Goal: Task Accomplishment & Management: Complete application form

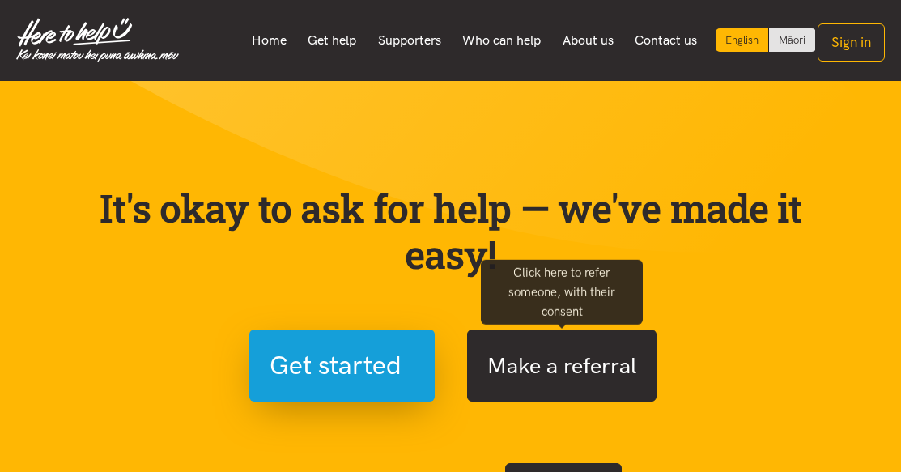
click at [537, 370] on button "Make a referral" at bounding box center [561, 365] width 189 height 72
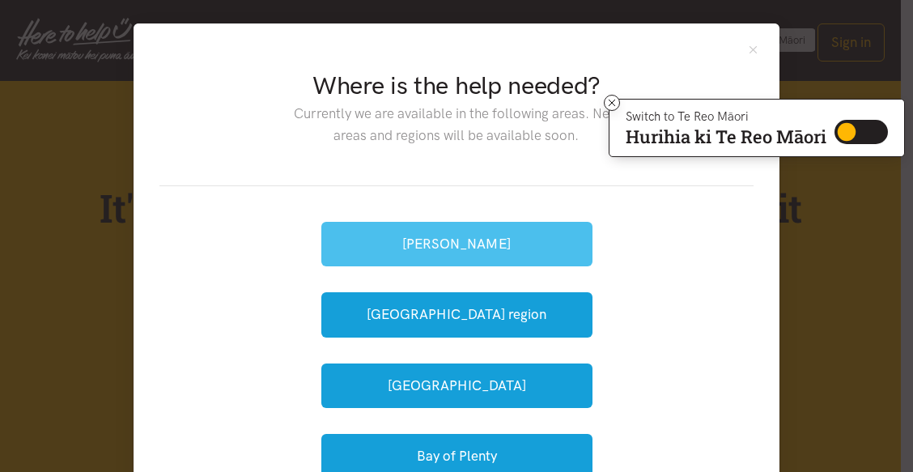
click at [429, 243] on button "[PERSON_NAME]" at bounding box center [456, 244] width 271 height 45
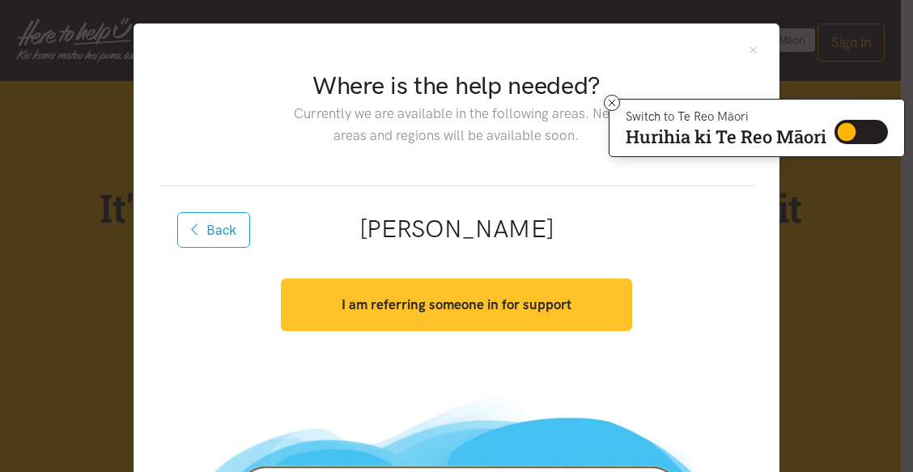
click at [435, 308] on strong "I am referring someone in for support" at bounding box center [457, 304] width 230 height 16
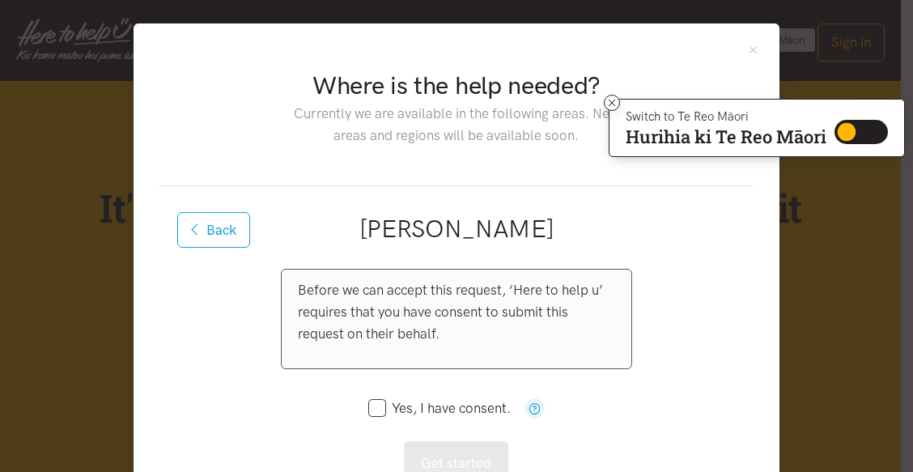
click at [368, 411] on input "Yes, I have consent." at bounding box center [439, 409] width 142 height 14
checkbox input "true"
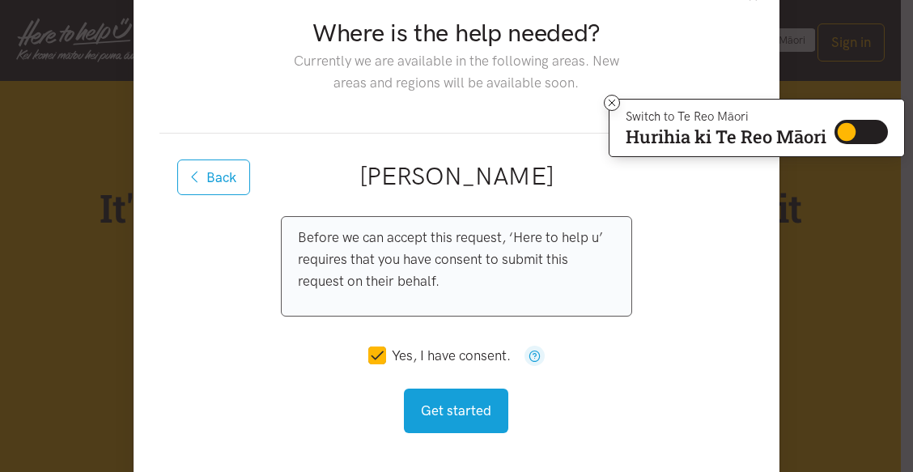
scroll to position [81, 0]
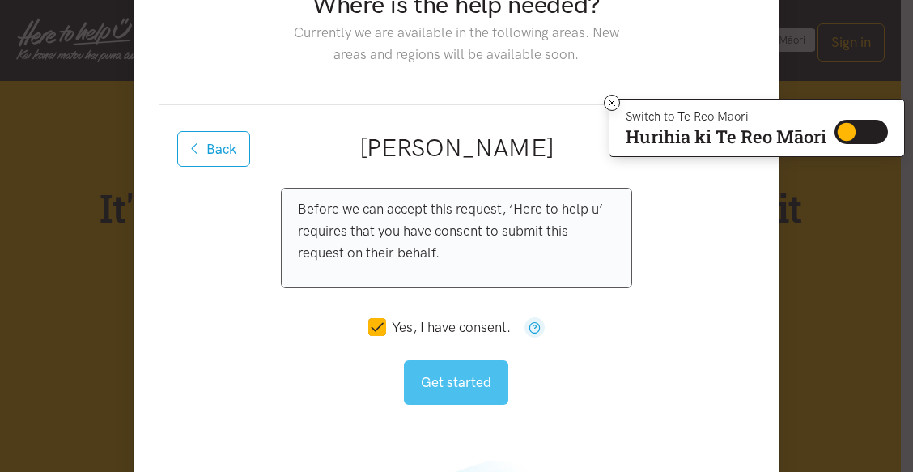
click at [445, 367] on button "Get started" at bounding box center [456, 382] width 104 height 45
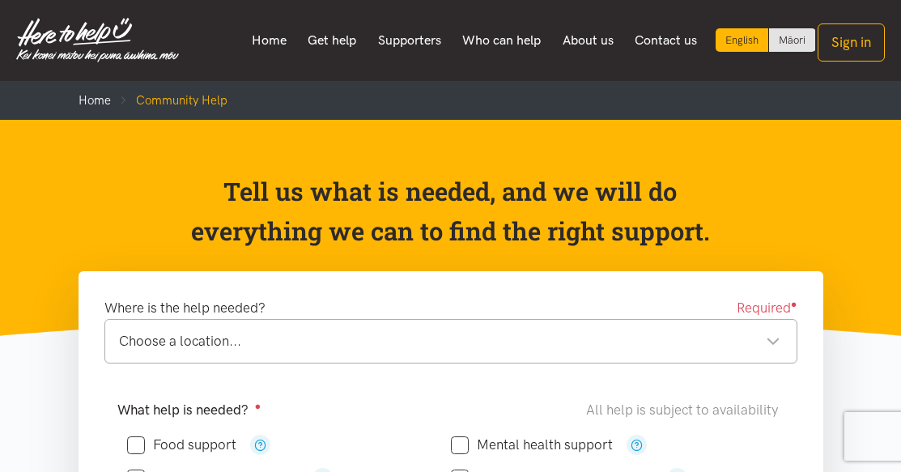
click at [382, 340] on div "Choose a location..." at bounding box center [449, 341] width 661 height 22
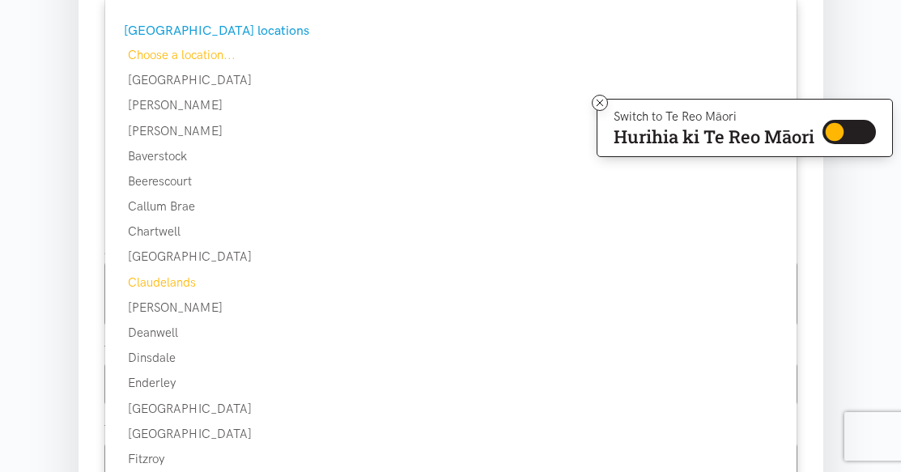
scroll to position [405, 0]
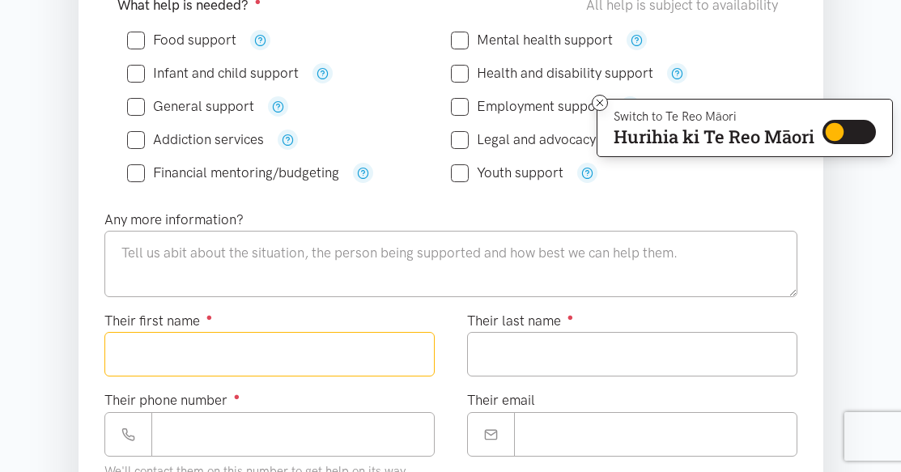
click at [202, 357] on input "Their first name ●" at bounding box center [269, 354] width 330 height 45
type input "*******"
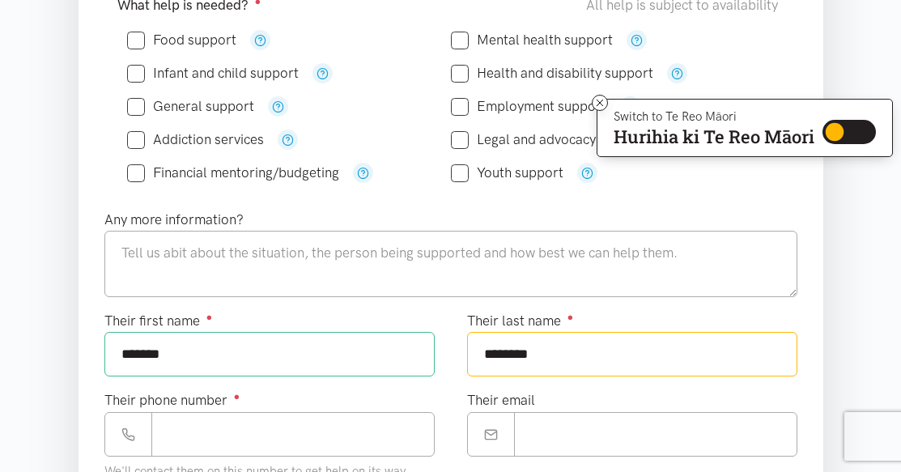
type input "********"
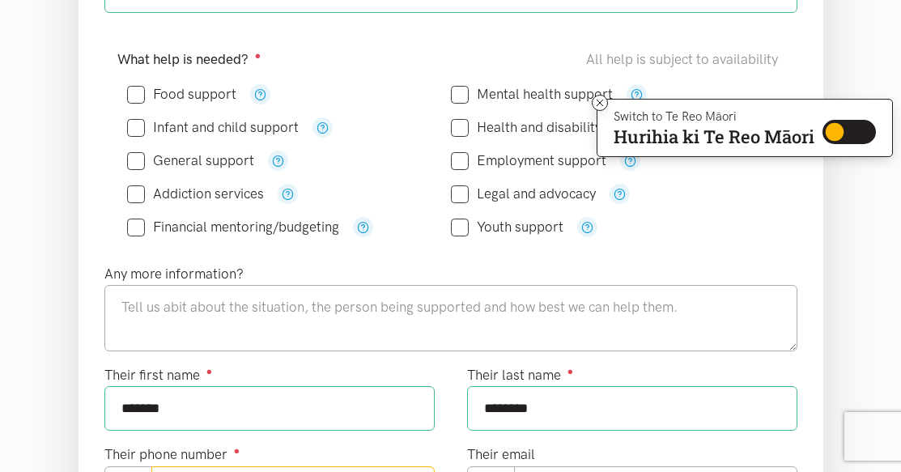
scroll to position [324, 0]
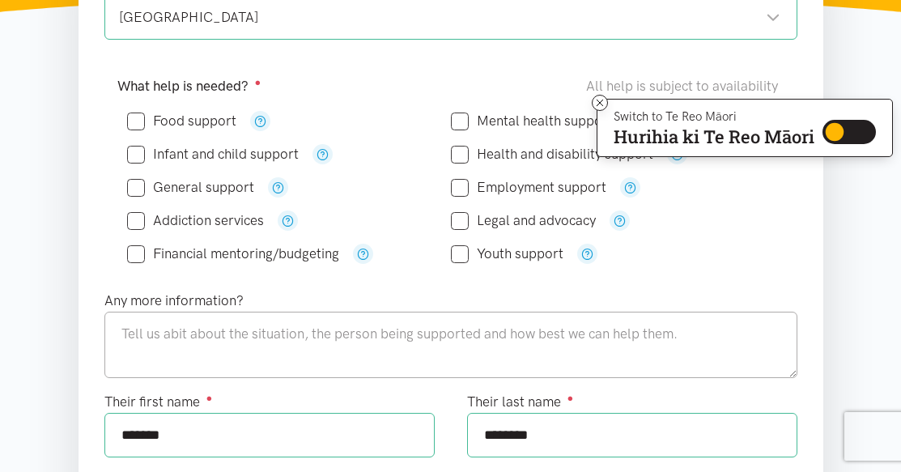
click at [136, 111] on div "Food support" at bounding box center [289, 121] width 324 height 20
click at [136, 123] on input "Food support" at bounding box center [181, 121] width 109 height 14
checkbox input "true"
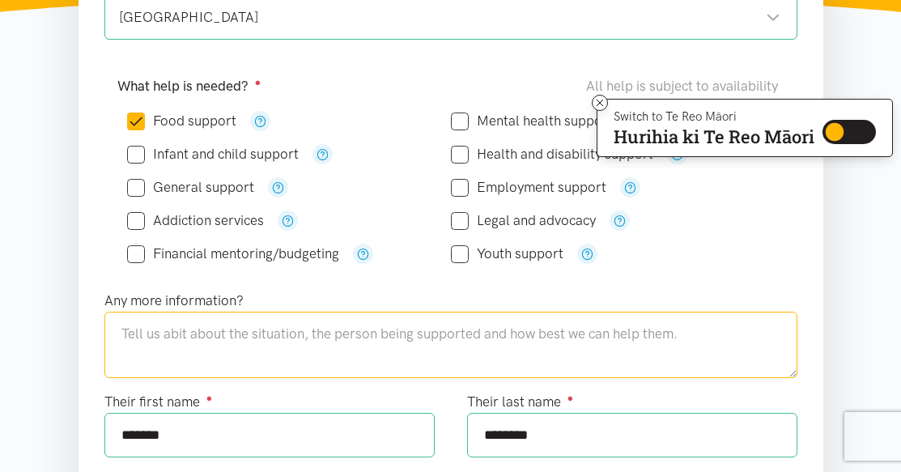
click at [210, 331] on textarea at bounding box center [450, 345] width 693 height 66
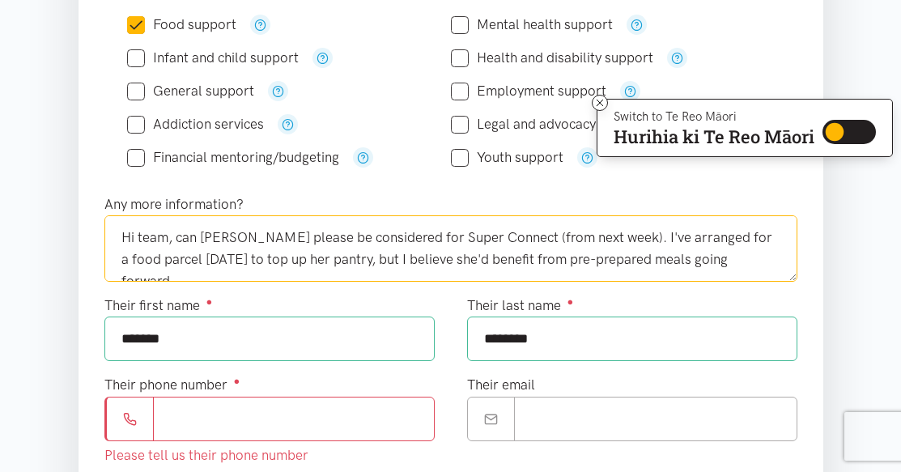
scroll to position [567, 0]
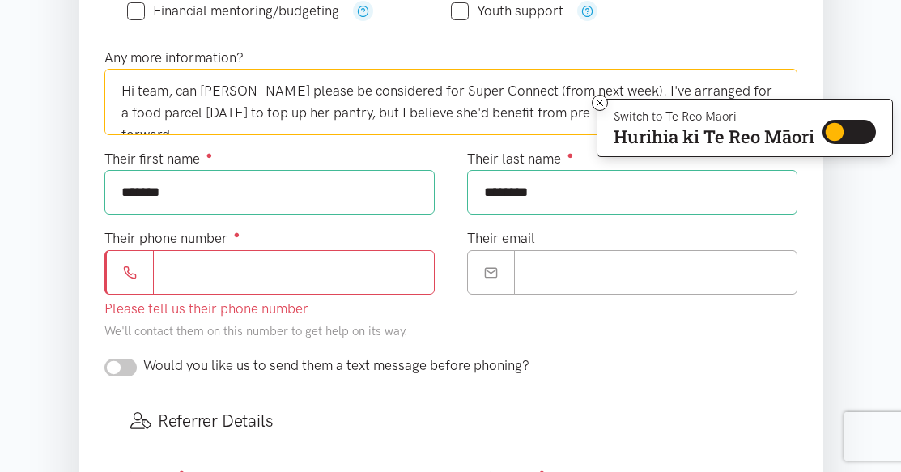
type textarea "Hi team, can [PERSON_NAME] please be considered for Super Connect (from next we…"
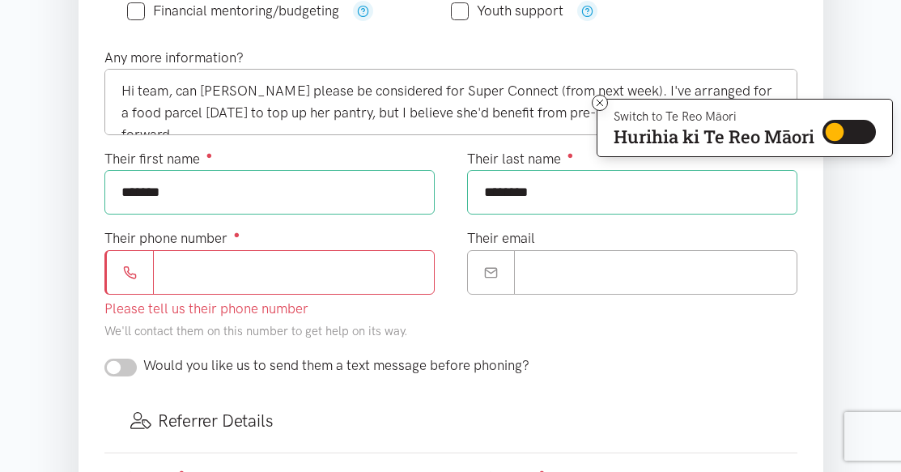
click at [194, 285] on input "Their phone number ●" at bounding box center [294, 272] width 282 height 45
drag, startPoint x: 224, startPoint y: 278, endPoint x: 145, endPoint y: 280, distance: 79.4
click at [145, 280] on div "***" at bounding box center [269, 272] width 330 height 45
paste input "*******"
type input "**********"
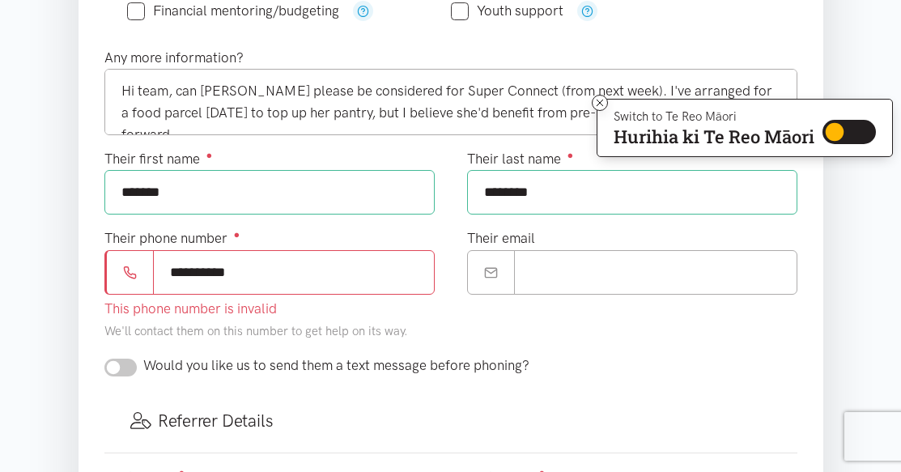
click at [130, 363] on div "Would you like us to send them a text message before phoning?" at bounding box center [450, 372] width 725 height 35
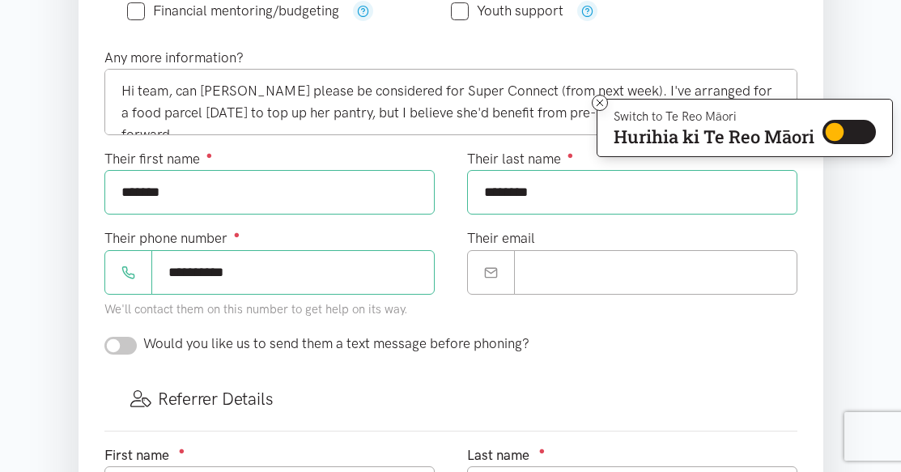
click at [131, 344] on input "checkbox" at bounding box center [120, 346] width 32 height 18
checkbox input "true"
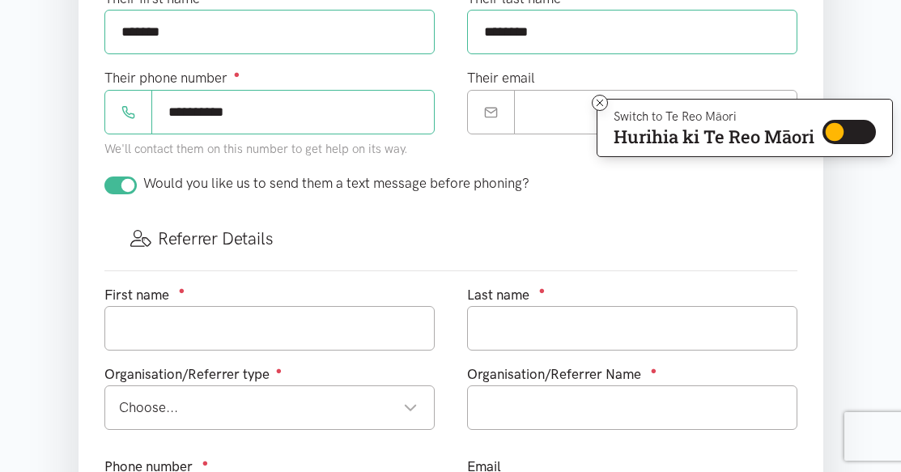
scroll to position [729, 0]
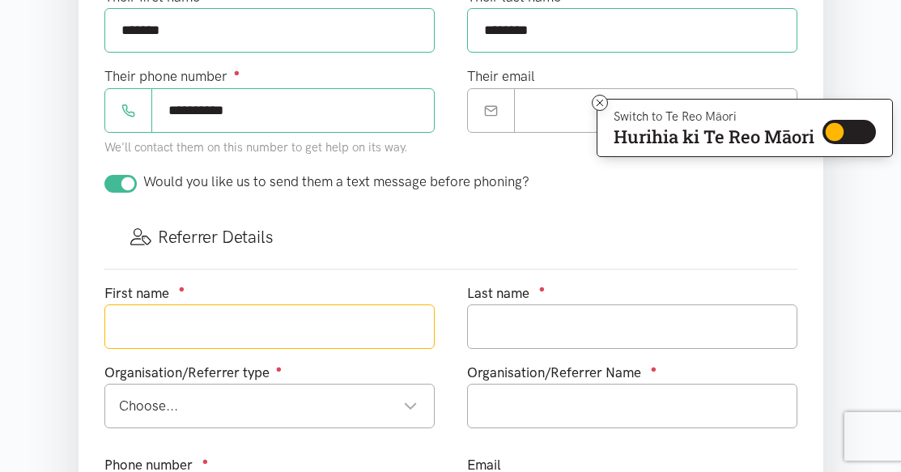
click at [257, 332] on input "text" at bounding box center [269, 326] width 330 height 45
type input "Taya"
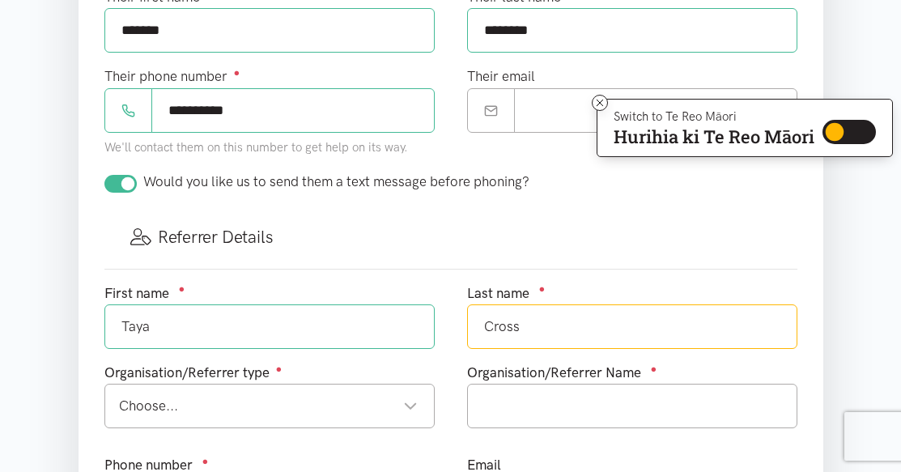
type input "Cross"
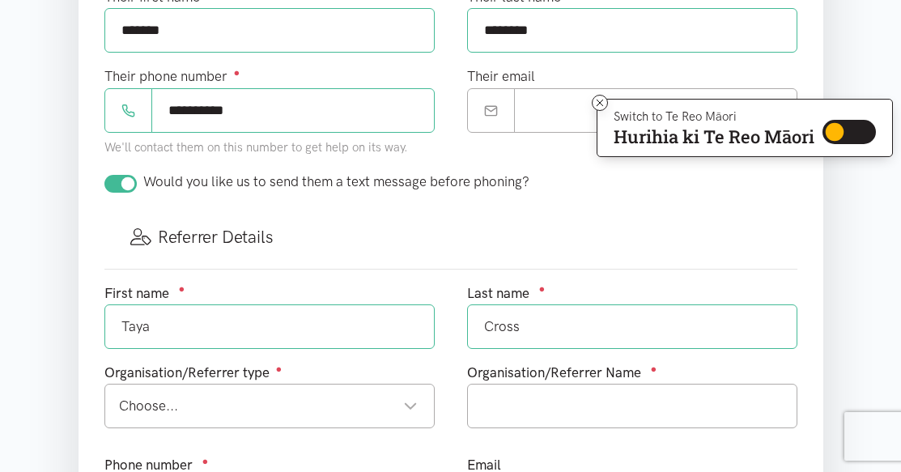
click at [256, 396] on div "Choose..." at bounding box center [268, 406] width 299 height 22
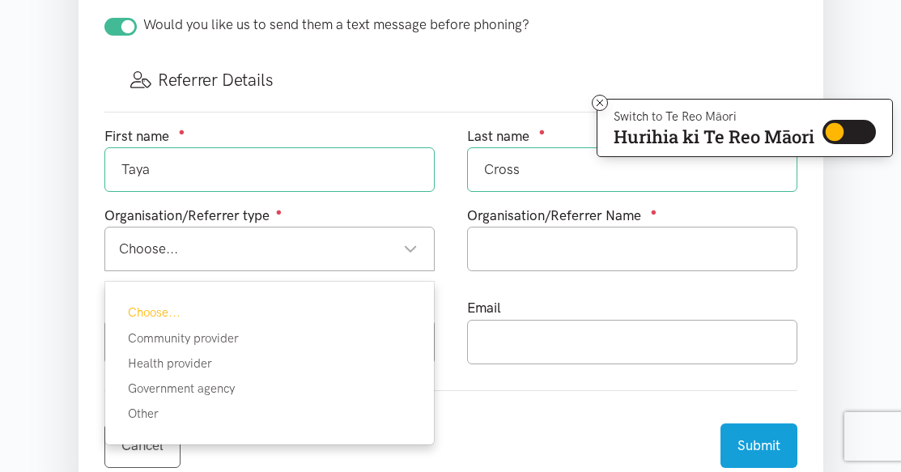
scroll to position [890, 0]
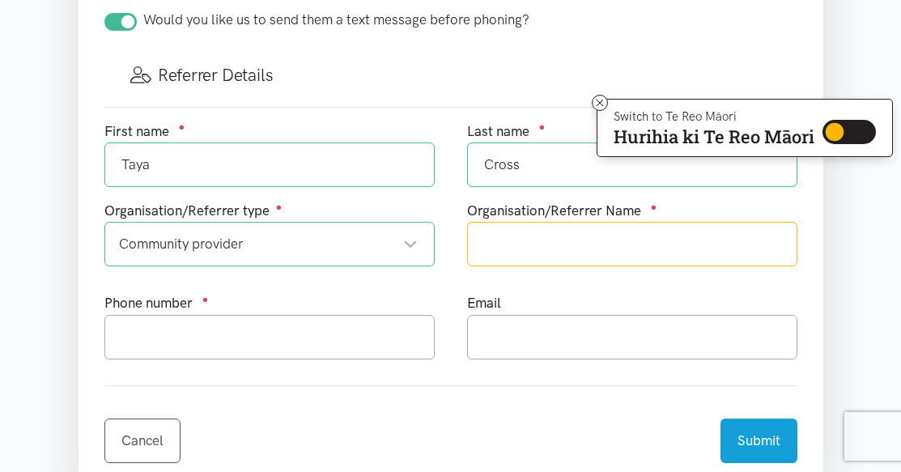
click at [584, 244] on input "text" at bounding box center [632, 244] width 330 height 45
type input "Pukete Neighbourhood House"
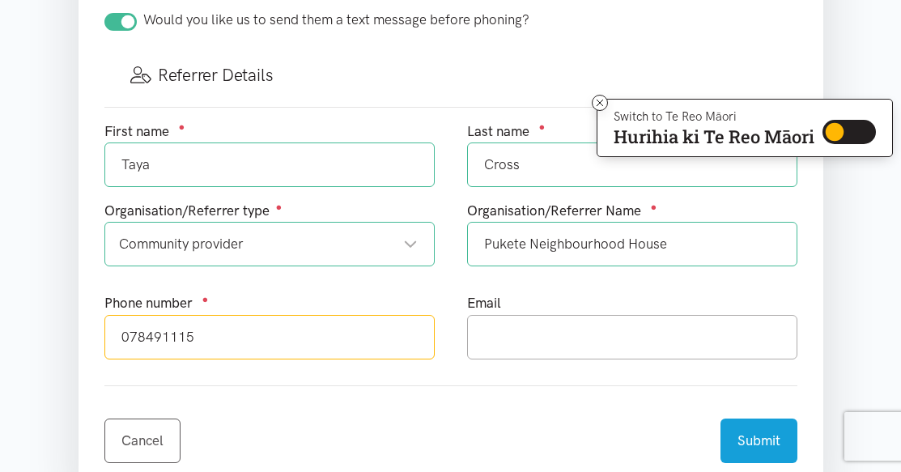
type input "078491115"
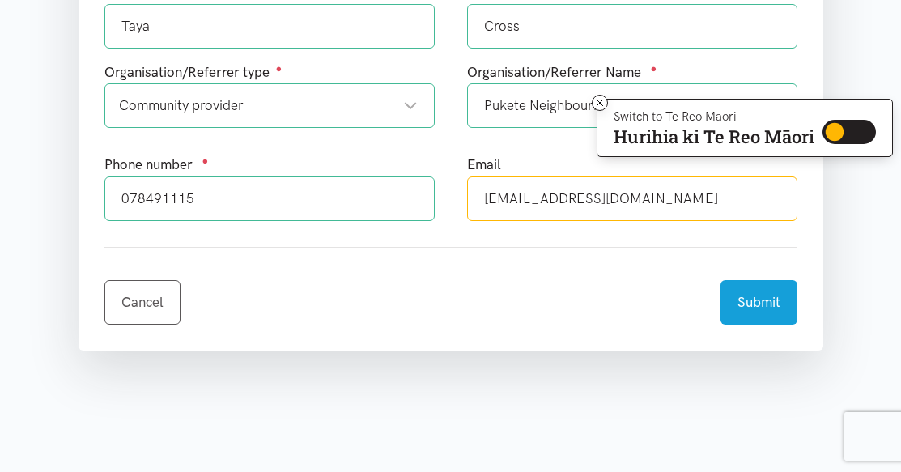
scroll to position [1052, 0]
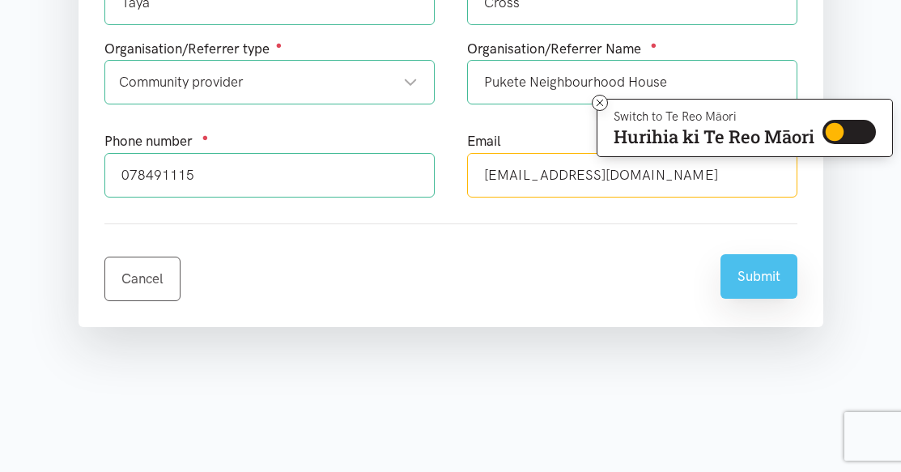
type input "[EMAIL_ADDRESS][DOMAIN_NAME]"
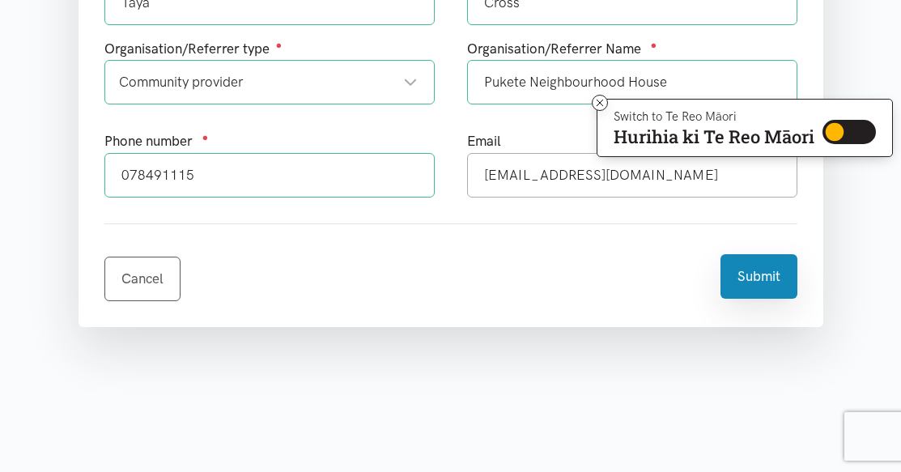
click at [761, 280] on button "Submit" at bounding box center [758, 276] width 77 height 45
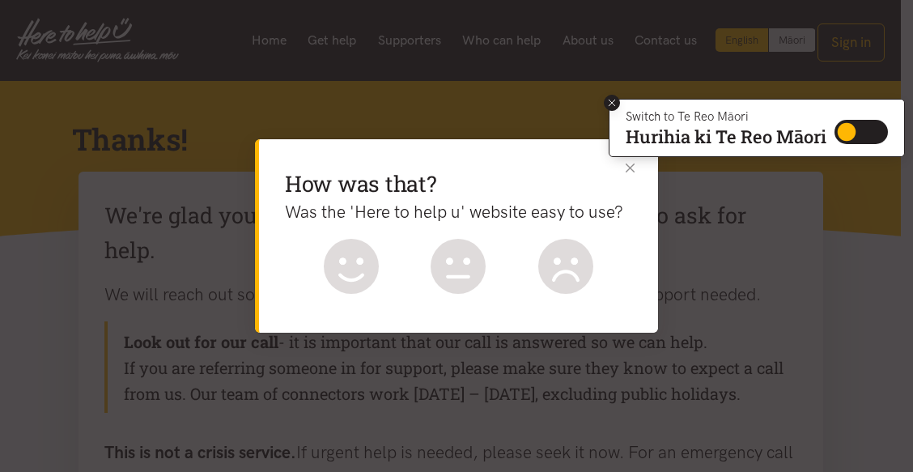
click at [610, 97] on icon at bounding box center [612, 103] width 12 height 12
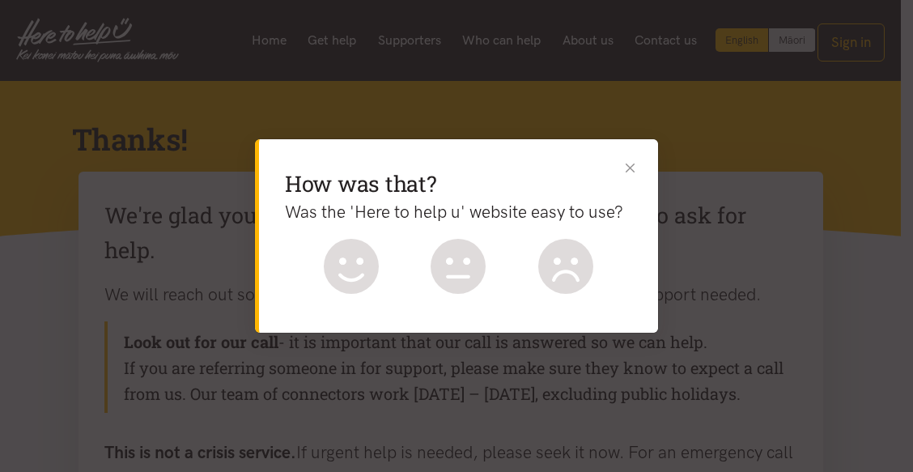
click at [632, 168] on button "Close" at bounding box center [630, 167] width 17 height 17
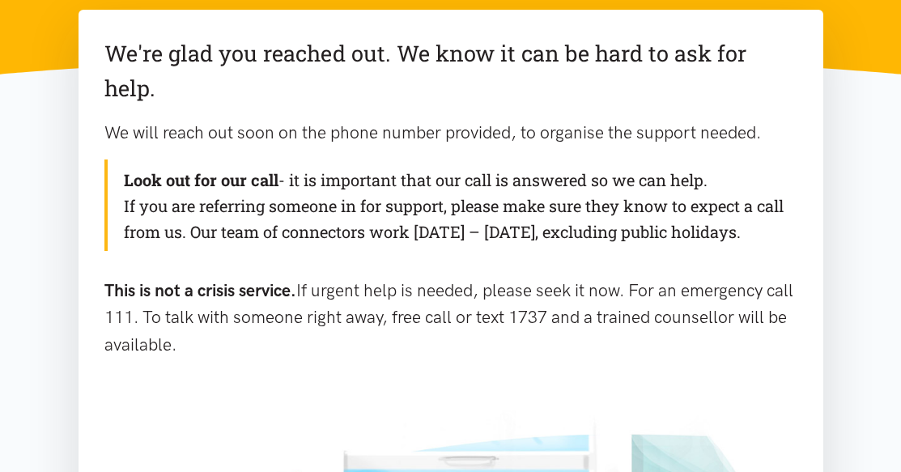
scroll to position [81, 0]
